Goal: Task Accomplishment & Management: Use online tool/utility

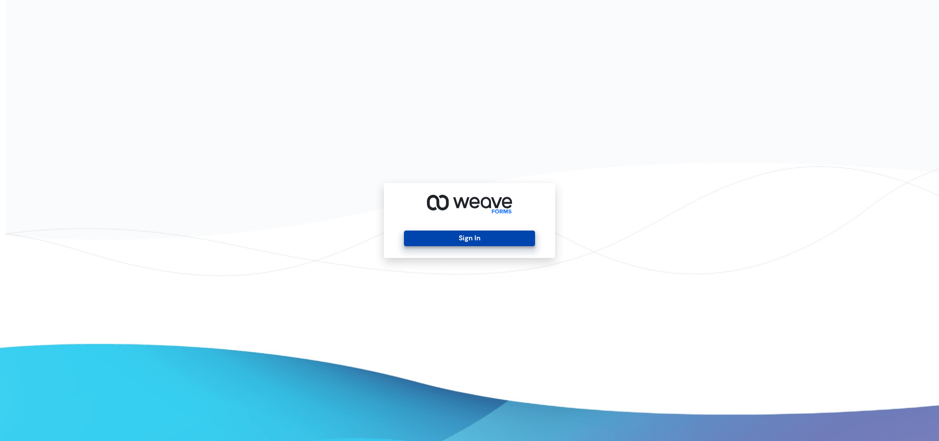
click at [427, 237] on button "Sign In" at bounding box center [469, 238] width 131 height 16
